Goal: Use online tool/utility: Utilize a website feature to perform a specific function

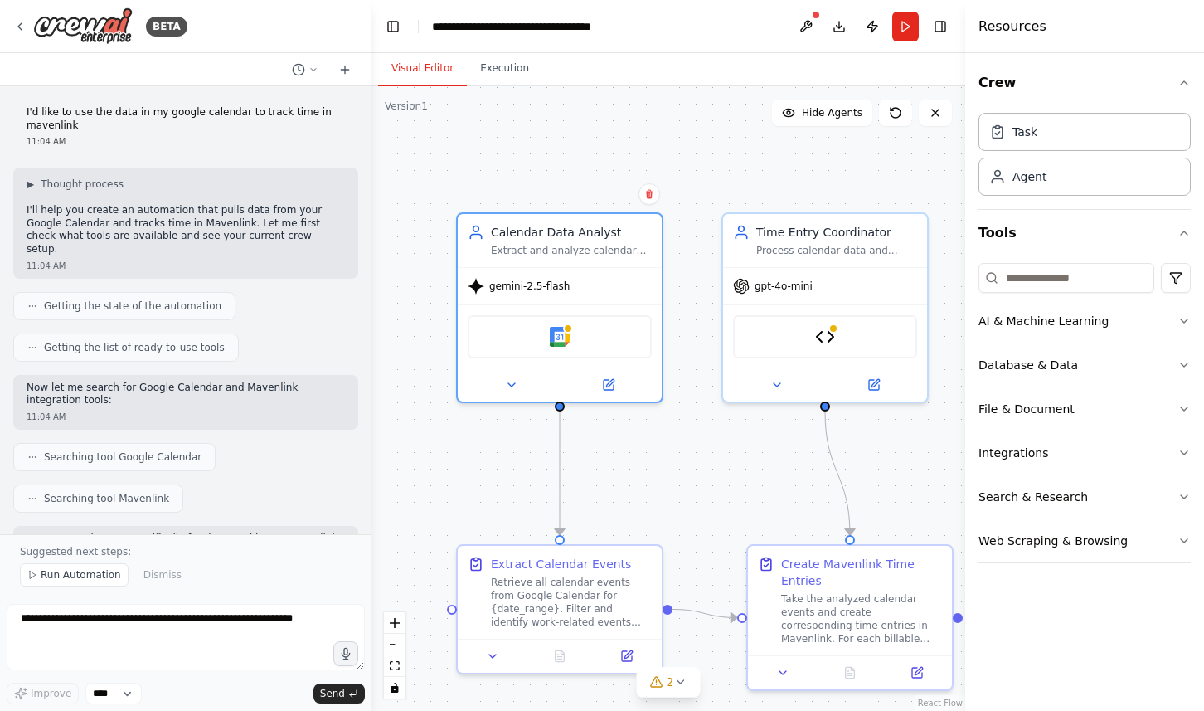
scroll to position [1988, 0]
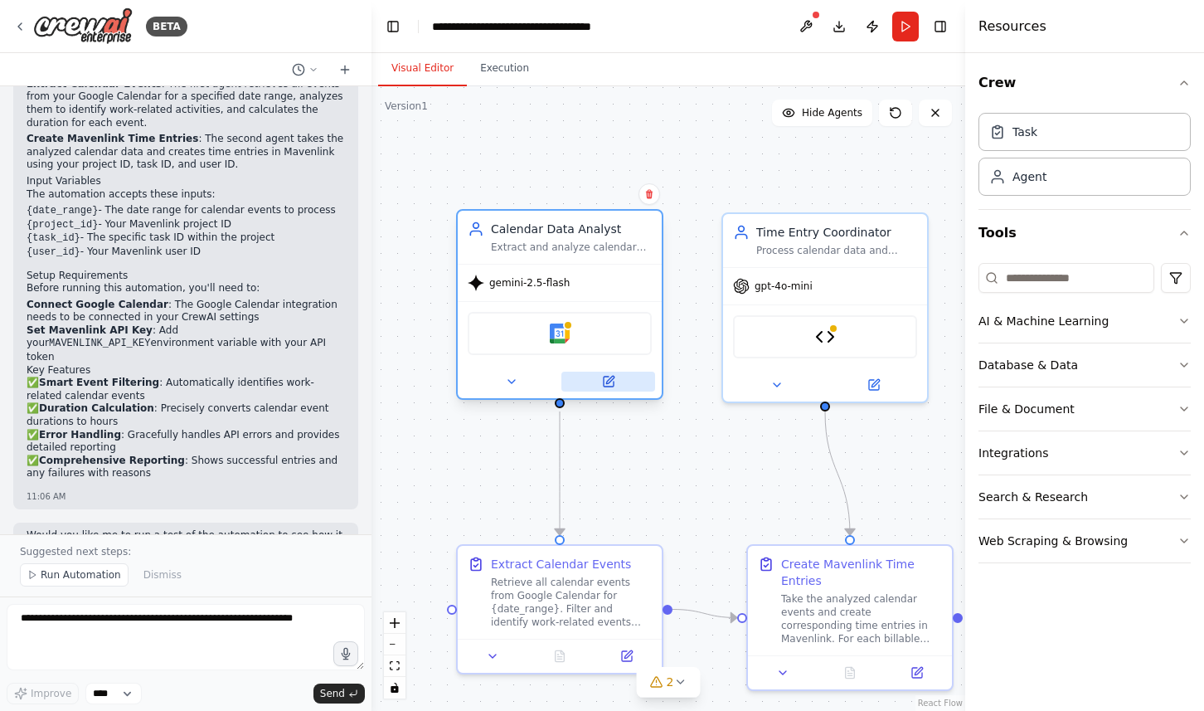
click at [610, 382] on icon at bounding box center [609, 379] width 7 height 7
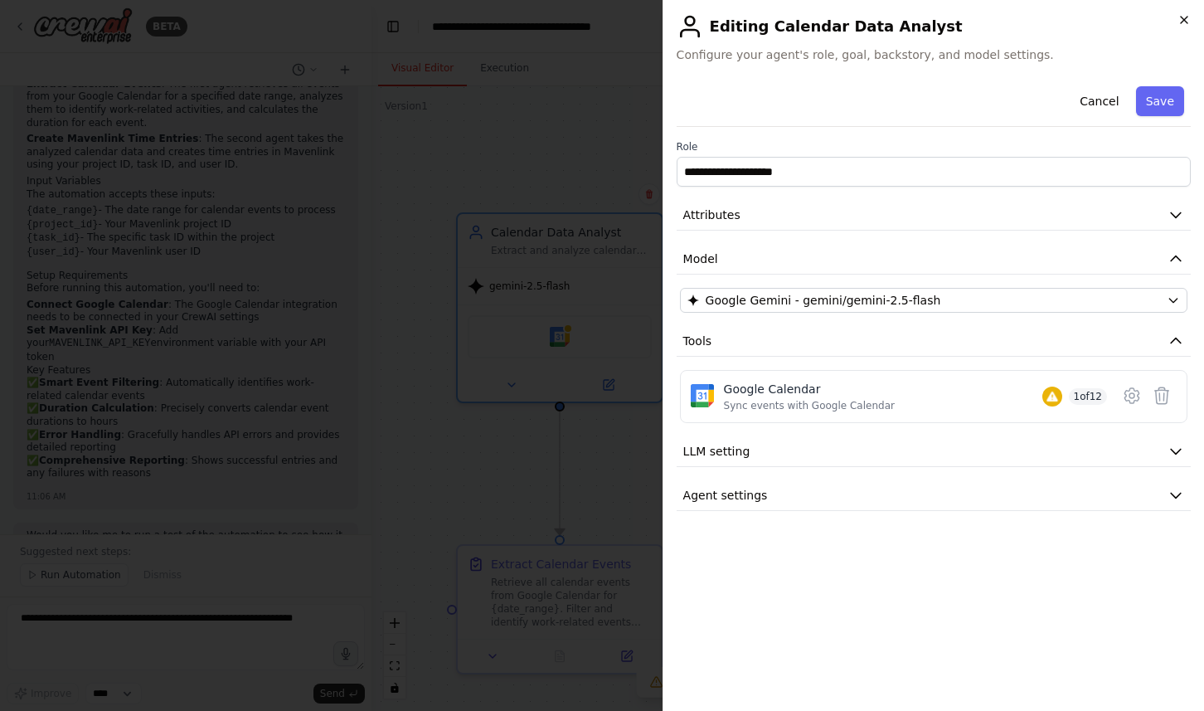
click at [1184, 17] on icon "button" at bounding box center [1184, 19] width 13 height 13
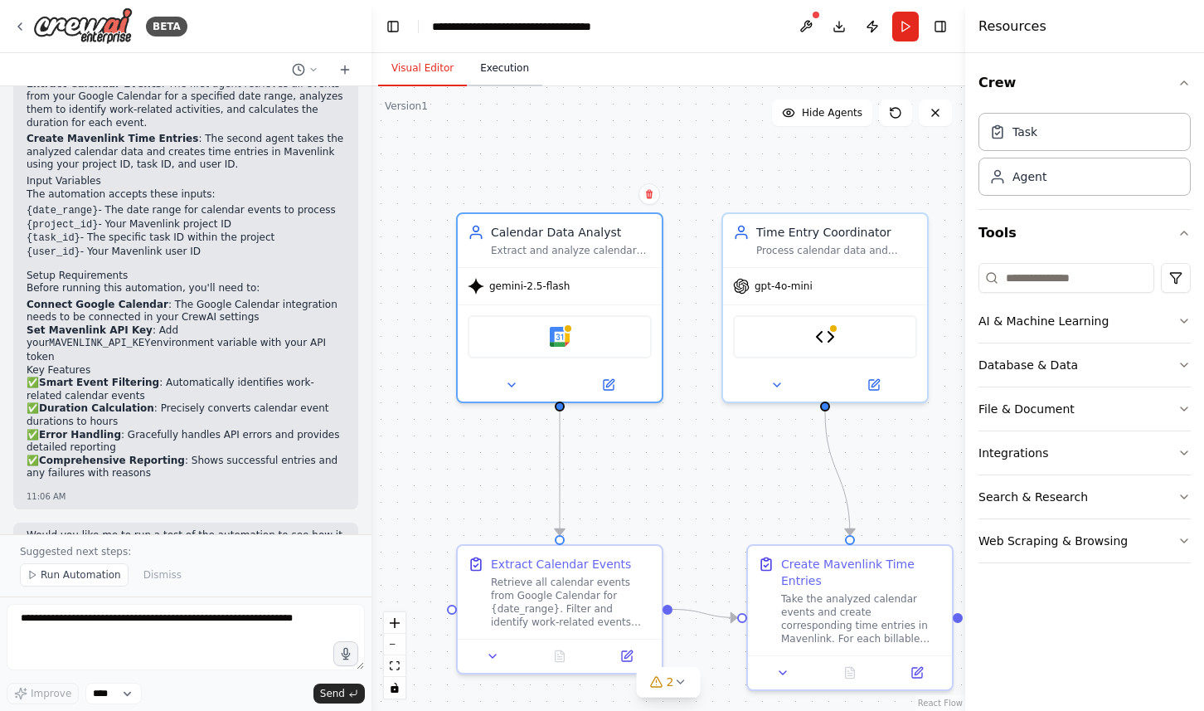
click at [504, 66] on button "Execution" at bounding box center [504, 68] width 75 height 35
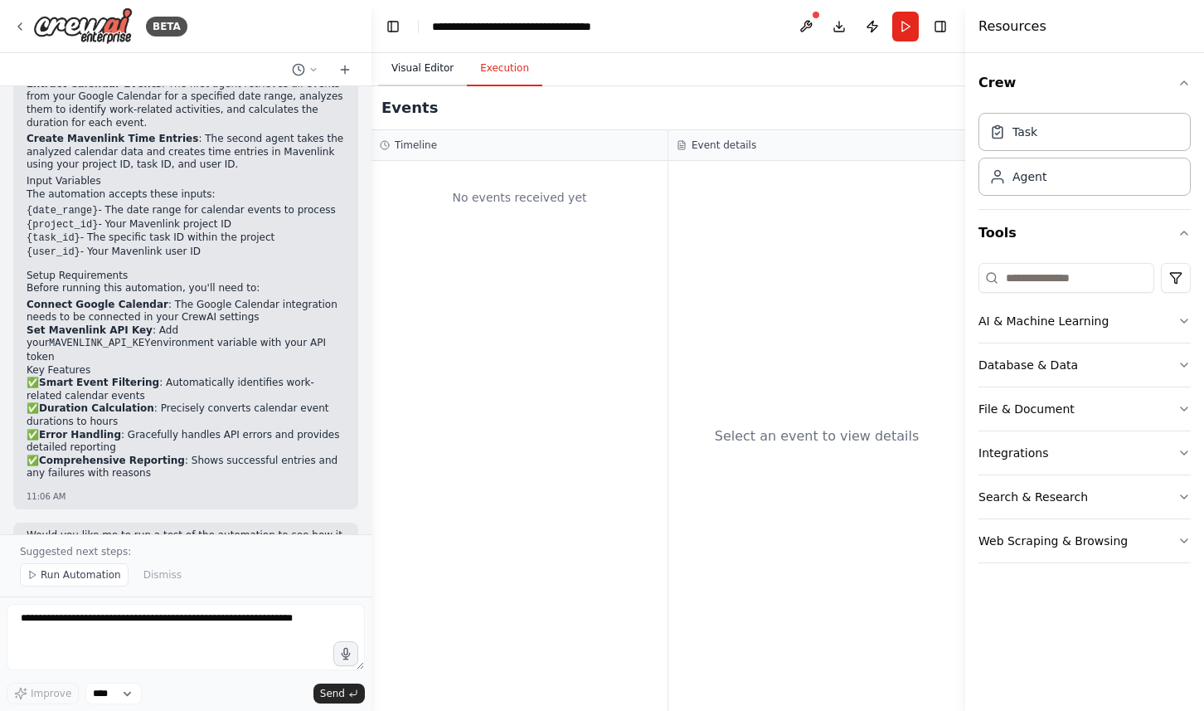
click at [417, 68] on button "Visual Editor" at bounding box center [422, 68] width 89 height 35
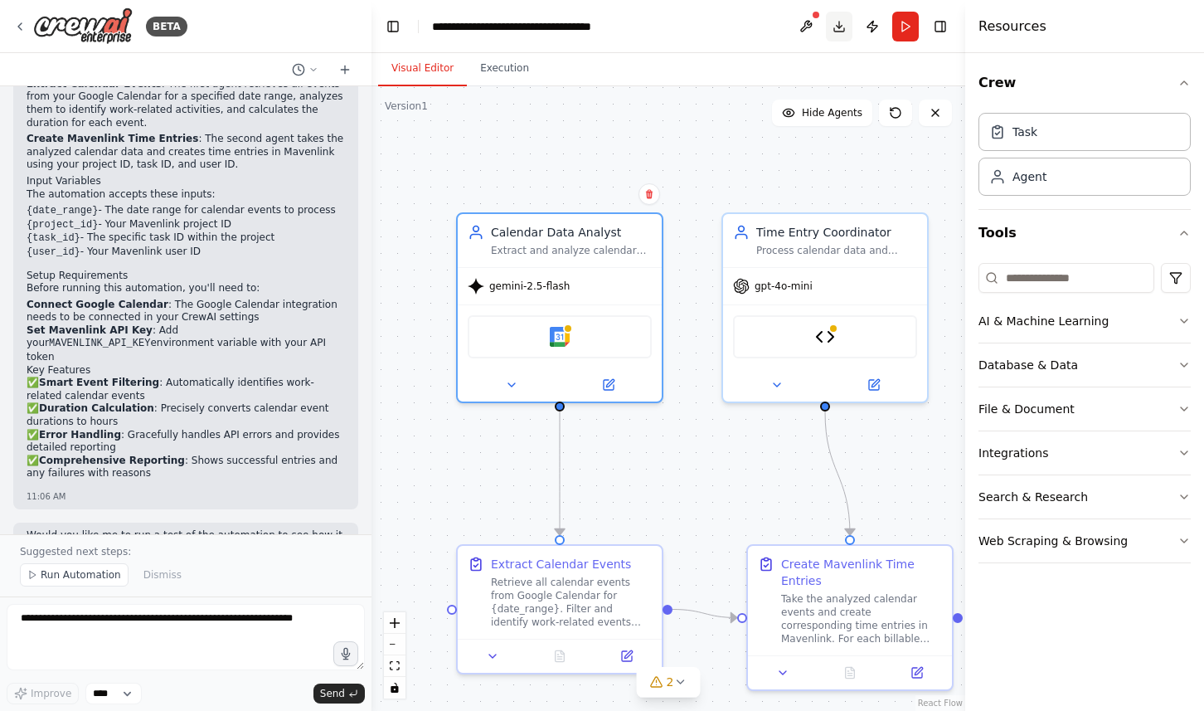
click at [839, 23] on button "Download" at bounding box center [839, 27] width 27 height 30
click at [606, 387] on icon at bounding box center [608, 381] width 13 height 13
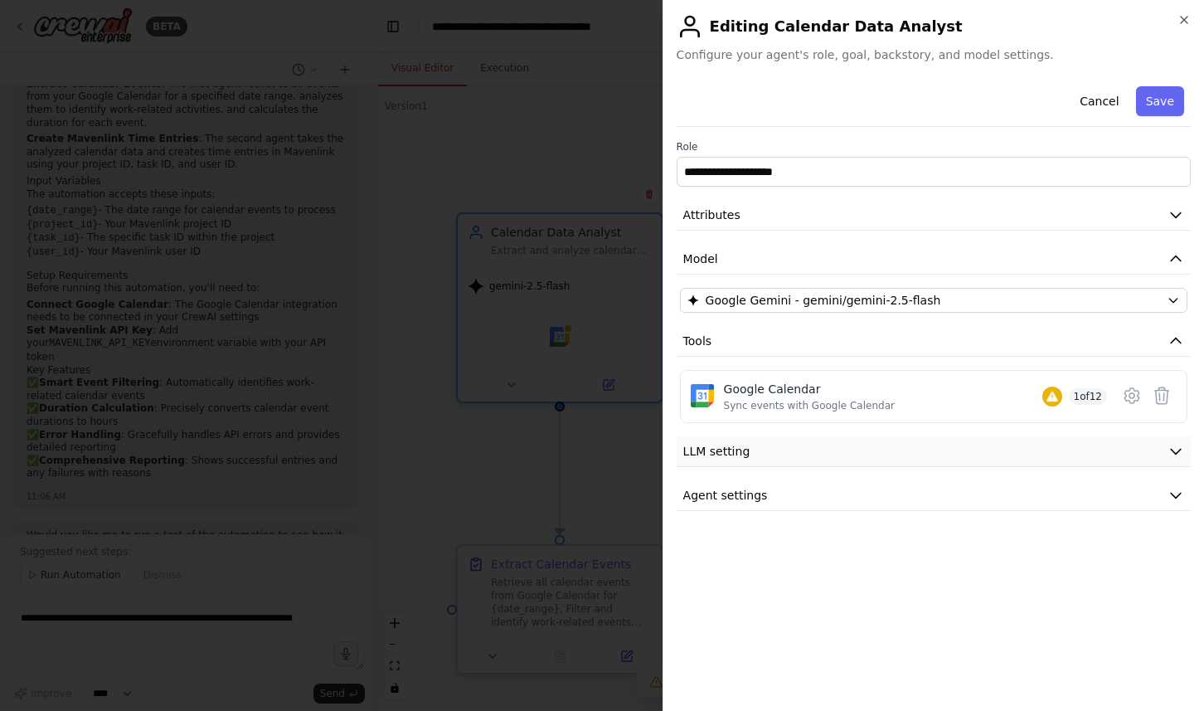
click at [815, 443] on button "LLM setting" at bounding box center [934, 451] width 514 height 31
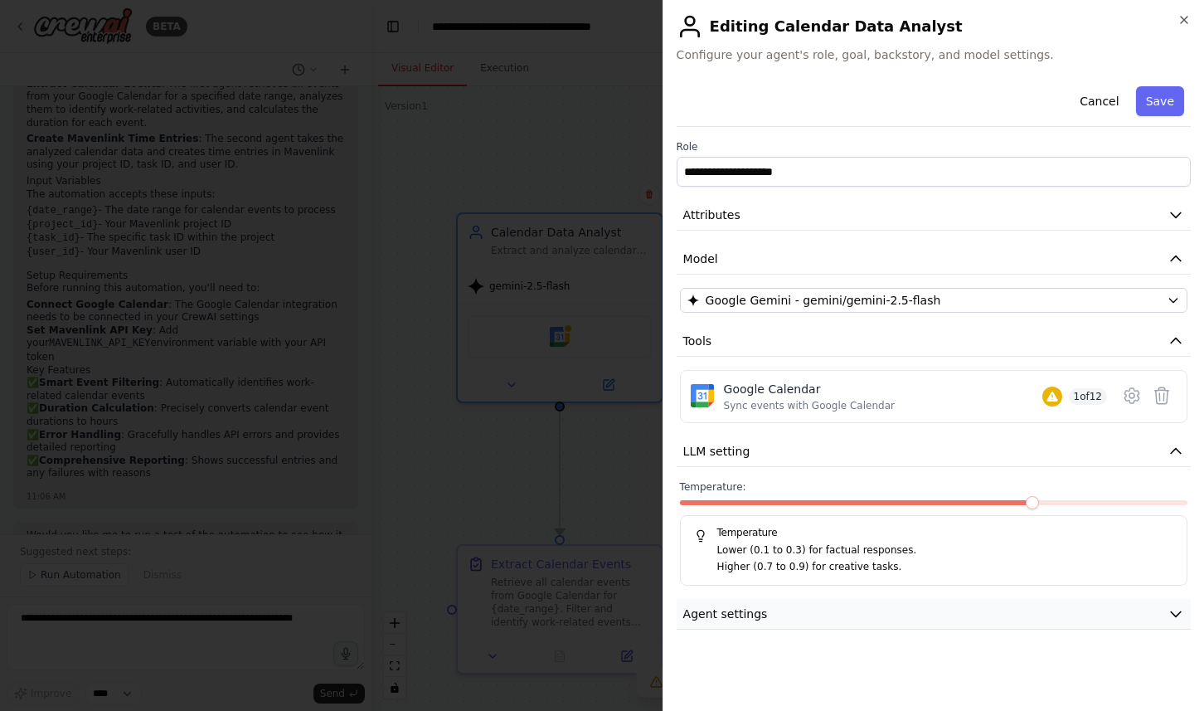
click at [796, 614] on button "Agent settings" at bounding box center [934, 614] width 514 height 31
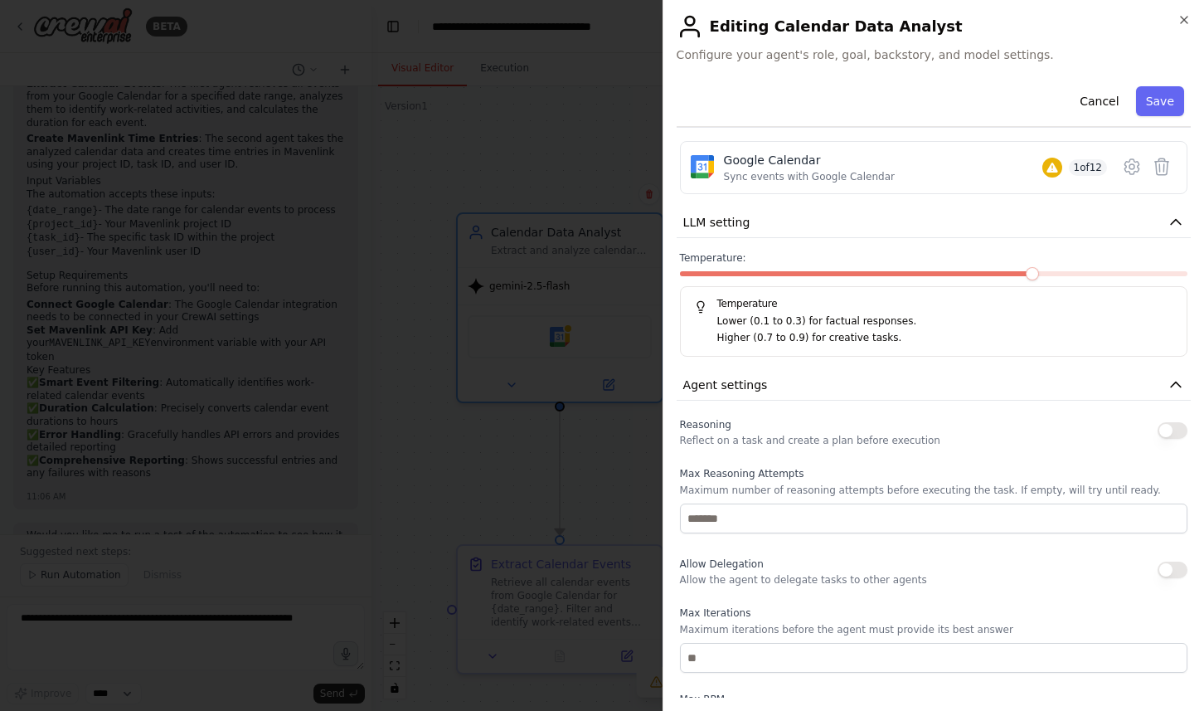
scroll to position [0, 0]
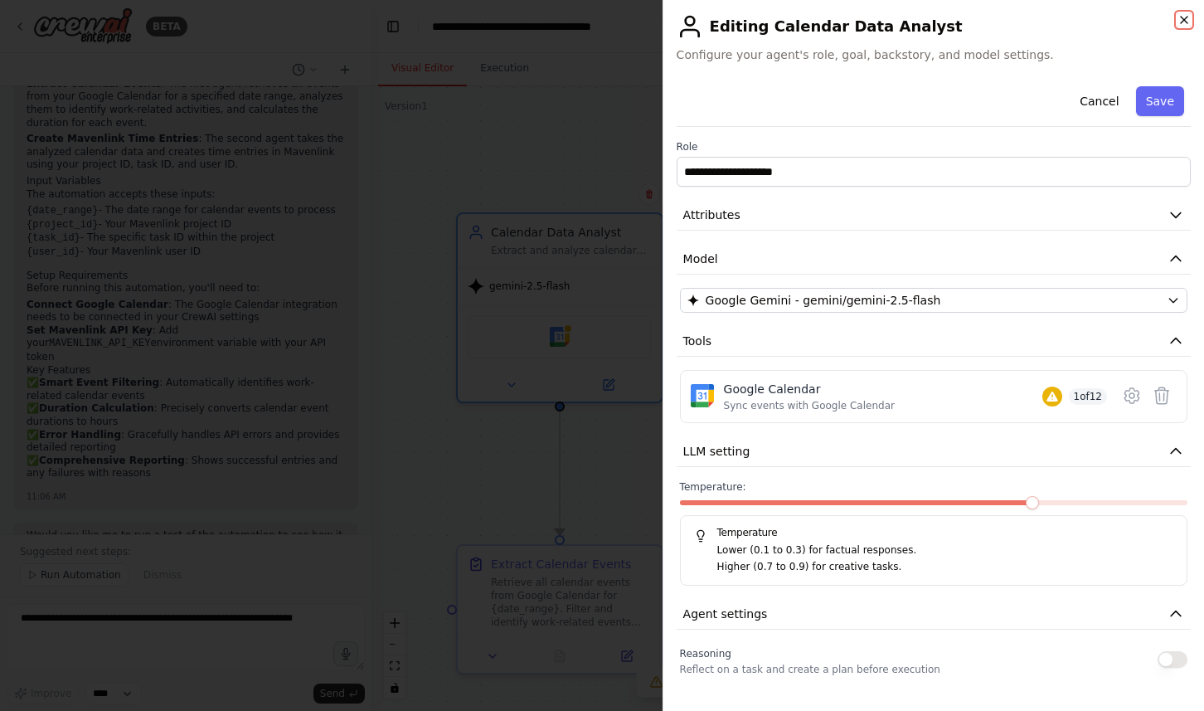
click at [1179, 17] on icon "button" at bounding box center [1184, 19] width 13 height 13
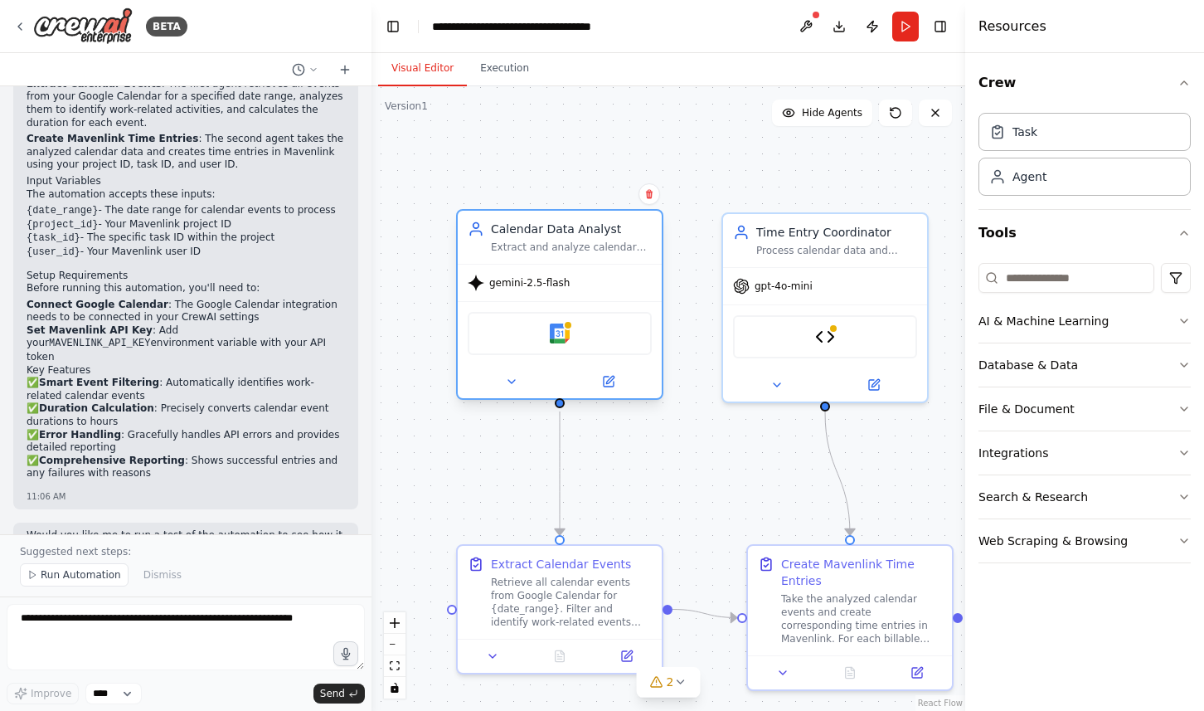
click at [529, 283] on span "gemini-2.5-flash" at bounding box center [529, 282] width 80 height 13
click at [517, 381] on icon at bounding box center [511, 381] width 13 height 13
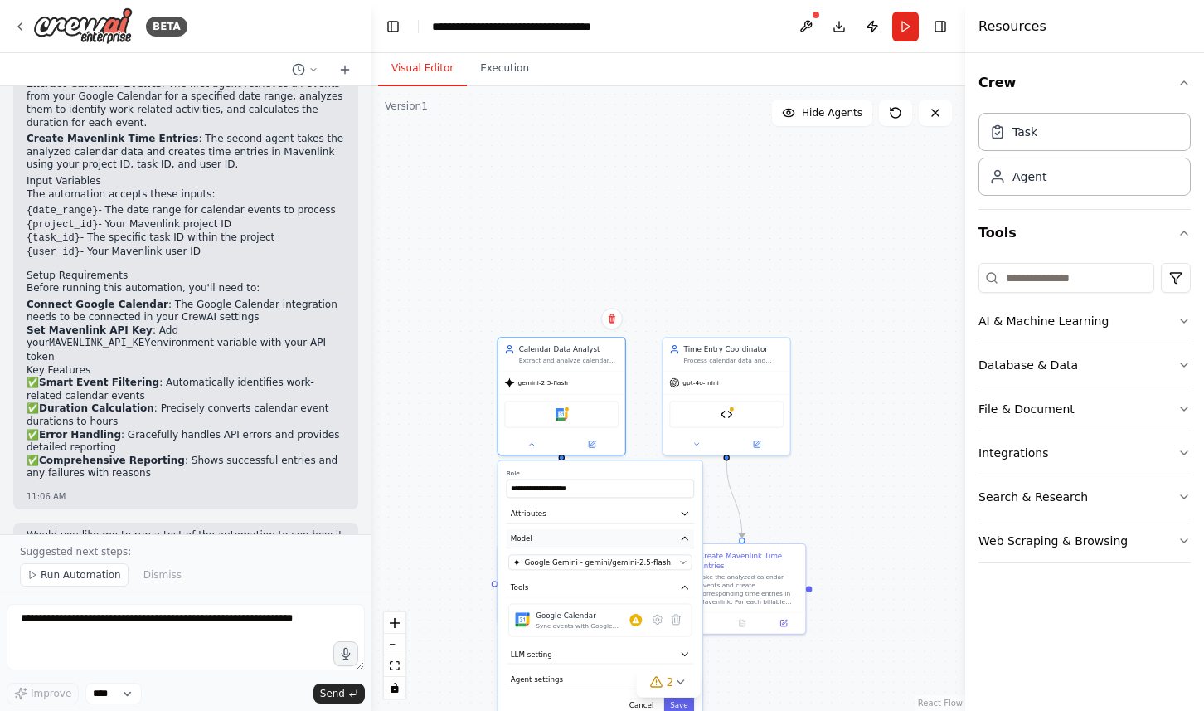
click at [565, 542] on button "Model" at bounding box center [600, 538] width 187 height 19
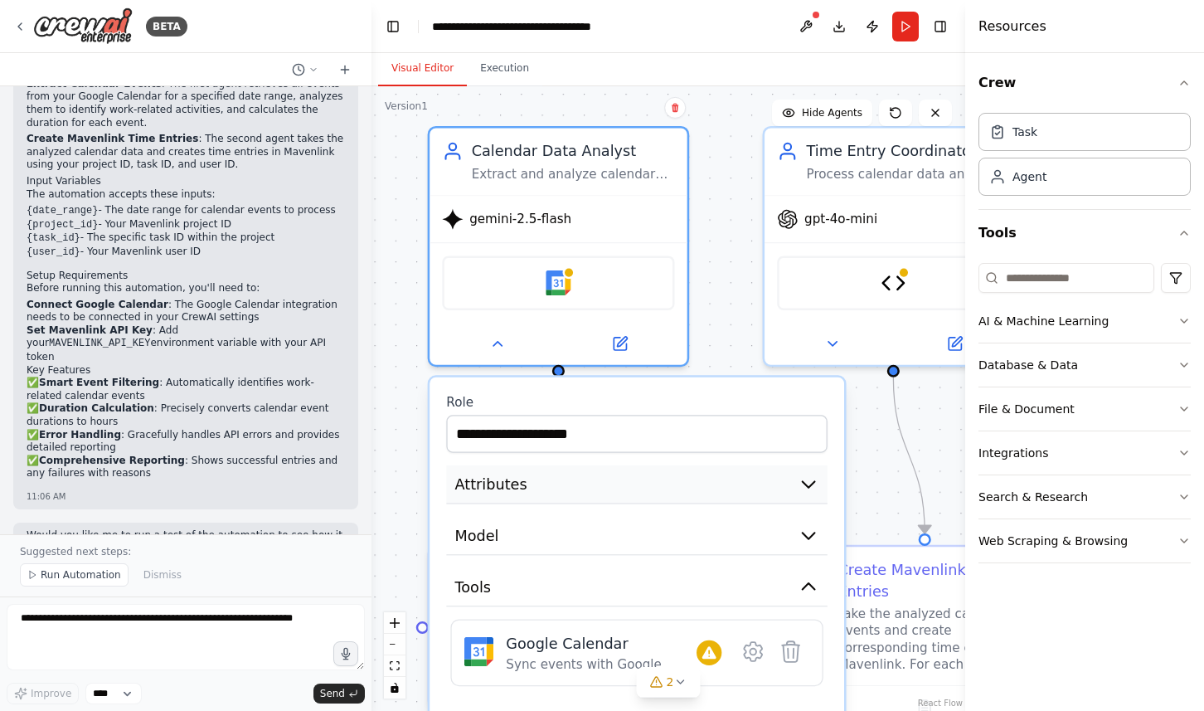
click at [566, 475] on button "Attributes" at bounding box center [636, 484] width 381 height 39
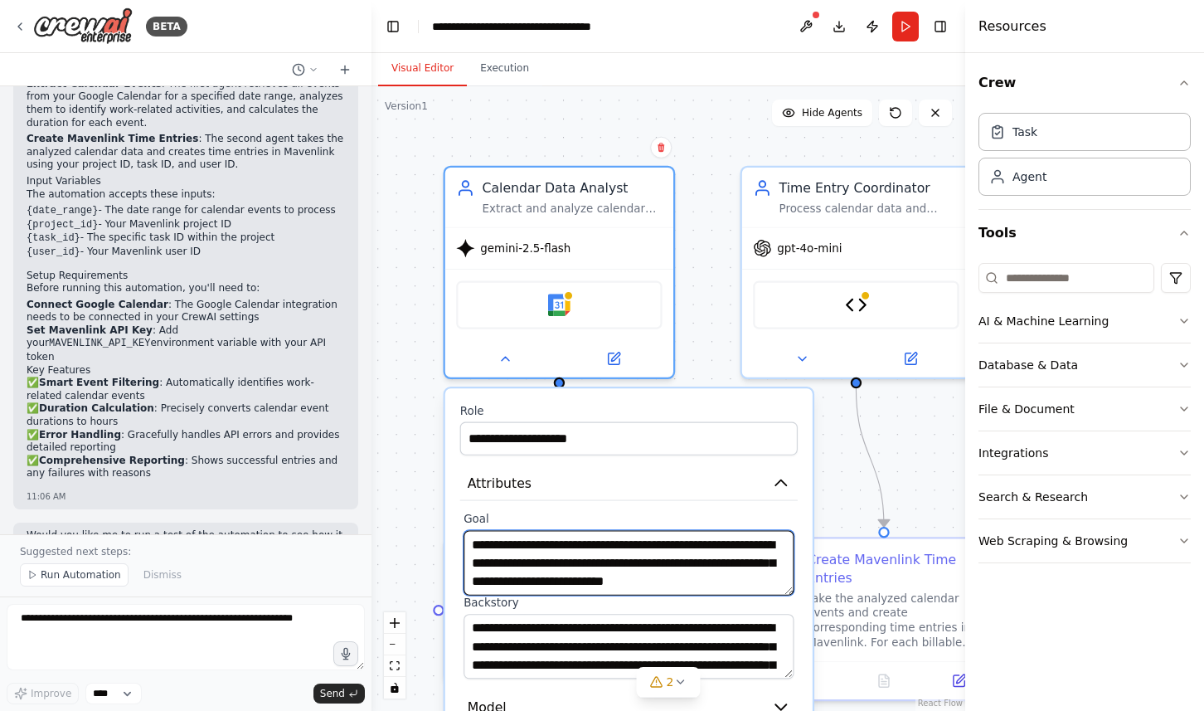
click at [547, 552] on textarea "**********" at bounding box center [629, 562] width 330 height 65
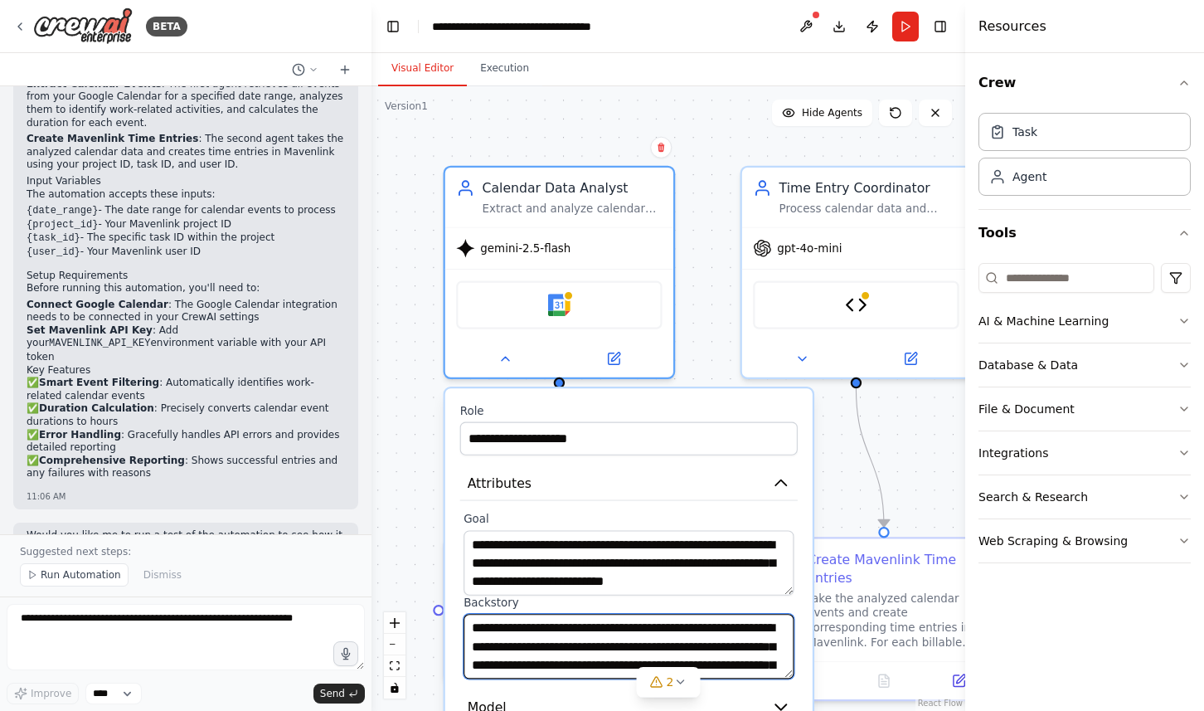
click at [606, 655] on textarea "**********" at bounding box center [629, 646] width 330 height 65
